Goal: Task Accomplishment & Management: Use online tool/utility

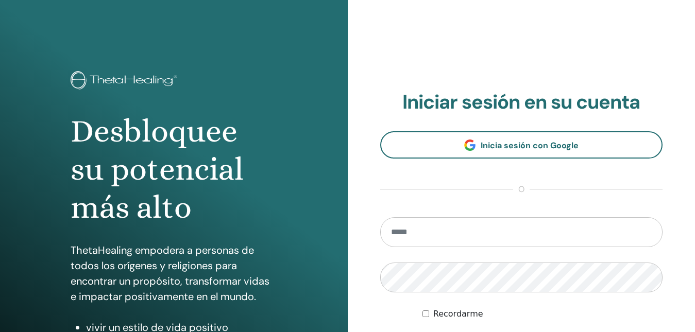
scroll to position [111, 0]
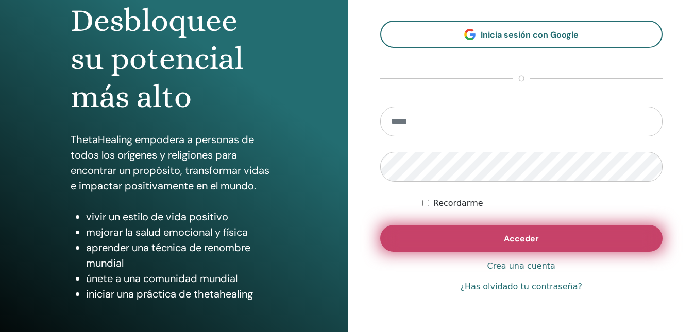
type input "**********"
click at [408, 236] on button "Acceder" at bounding box center [521, 238] width 283 height 27
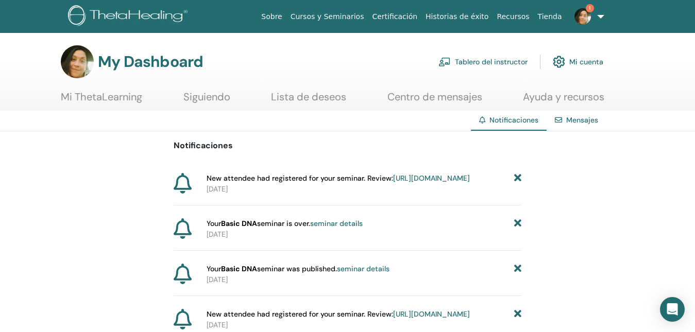
click at [393, 183] on link "[URL][DOMAIN_NAME]" at bounding box center [431, 178] width 77 height 9
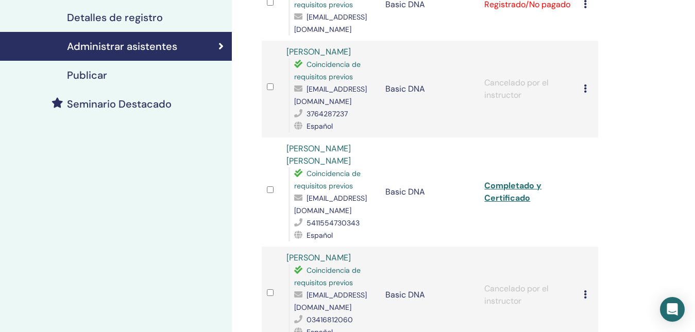
scroll to position [103, 0]
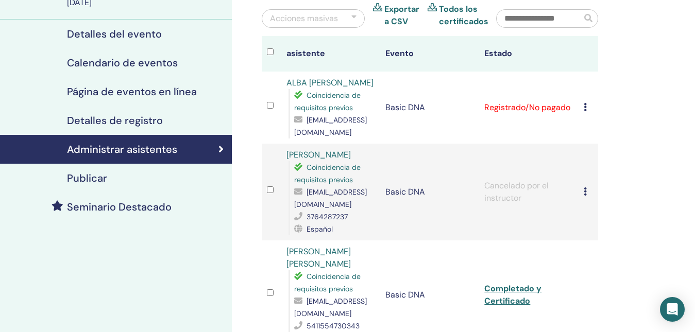
click at [588, 114] on div "Cancelar registro No autocertificar Marcar como pagado Marcar como no pagado Ma…" at bounding box center [588, 107] width 9 height 12
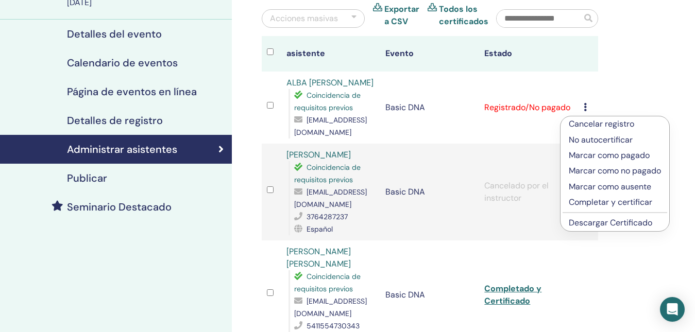
click at [590, 202] on p "Completar y certificar" at bounding box center [615, 202] width 92 height 12
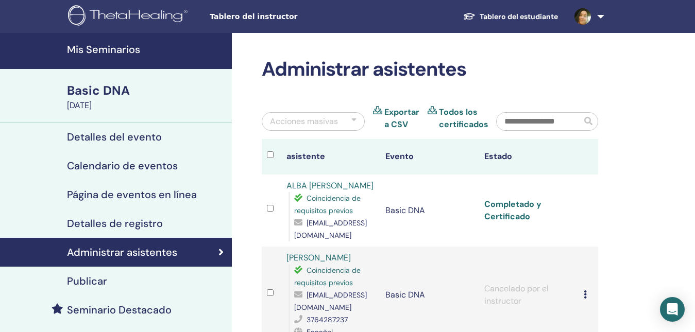
click at [508, 214] on link "Completado y Certificado" at bounding box center [512, 210] width 57 height 23
